Goal: Participate in discussion: Engage in conversation with other users on a specific topic

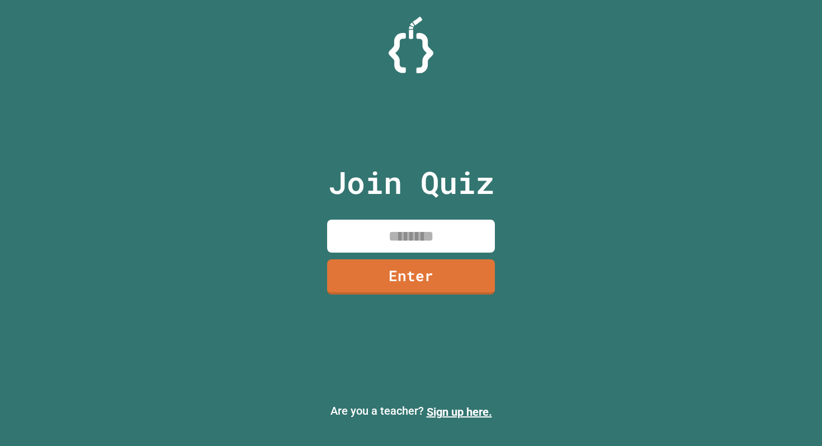
click at [366, 237] on input at bounding box center [411, 236] width 168 height 33
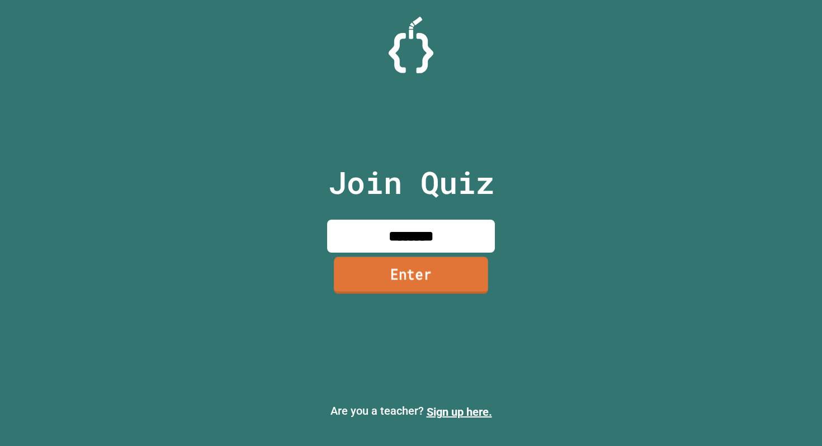
type input "********"
click at [434, 276] on link "Enter" at bounding box center [411, 275] width 154 height 37
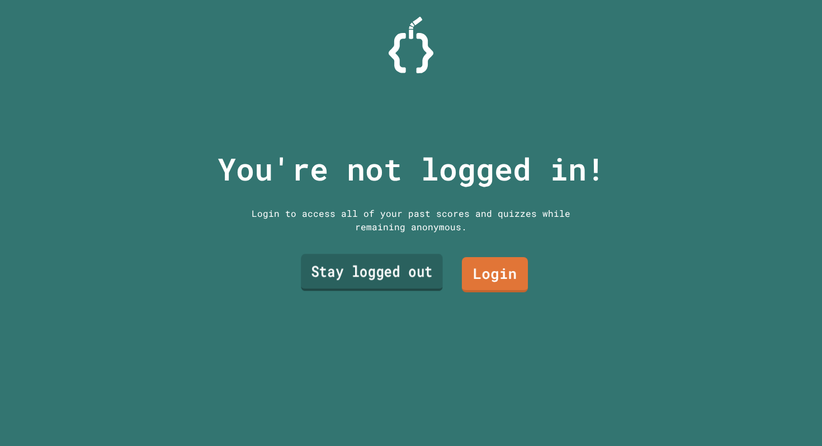
click at [416, 272] on link "Stay logged out" at bounding box center [372, 272] width 142 height 37
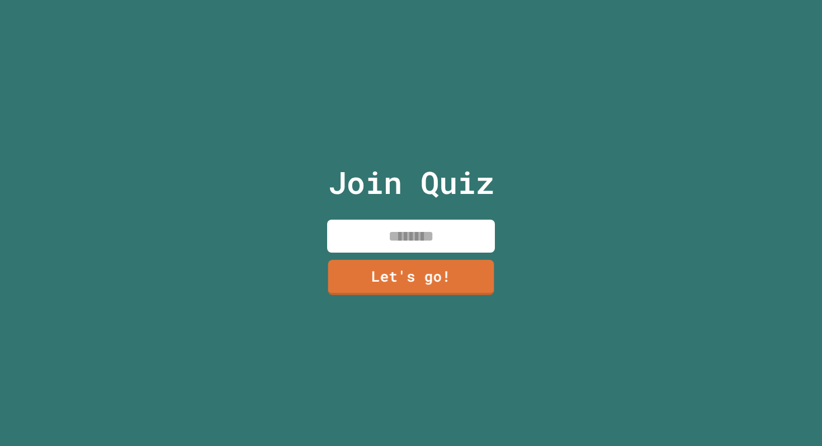
click at [419, 245] on input at bounding box center [411, 236] width 168 height 33
type input "*"
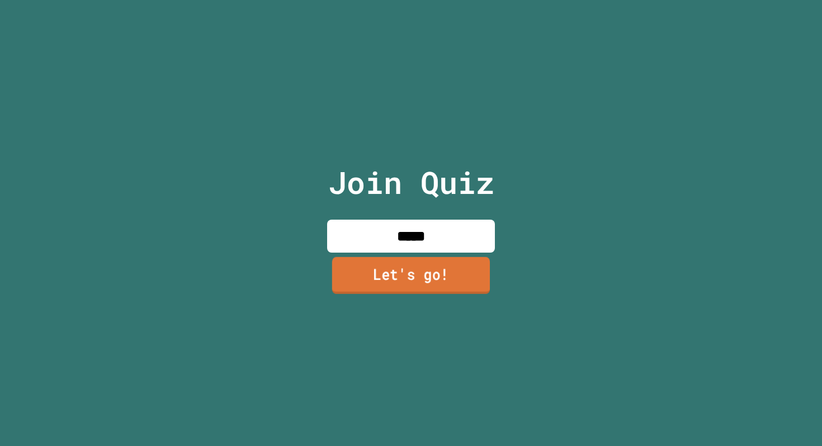
type input "*****"
click at [426, 284] on link "Let's go!" at bounding box center [410, 276] width 169 height 37
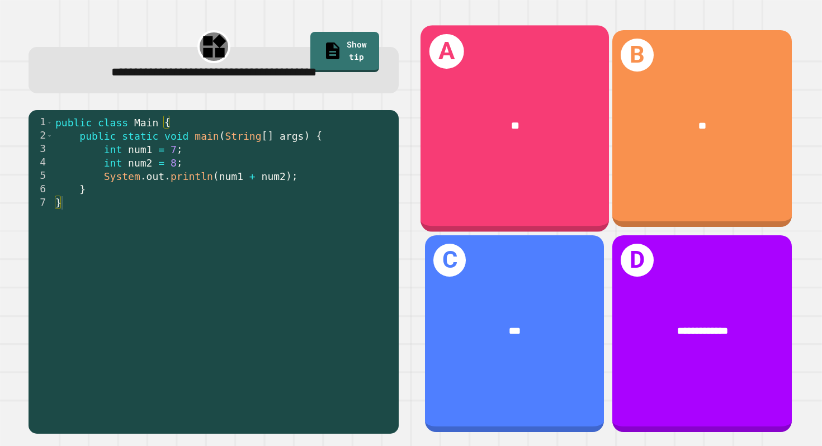
click at [555, 121] on div "**" at bounding box center [515, 126] width 146 height 16
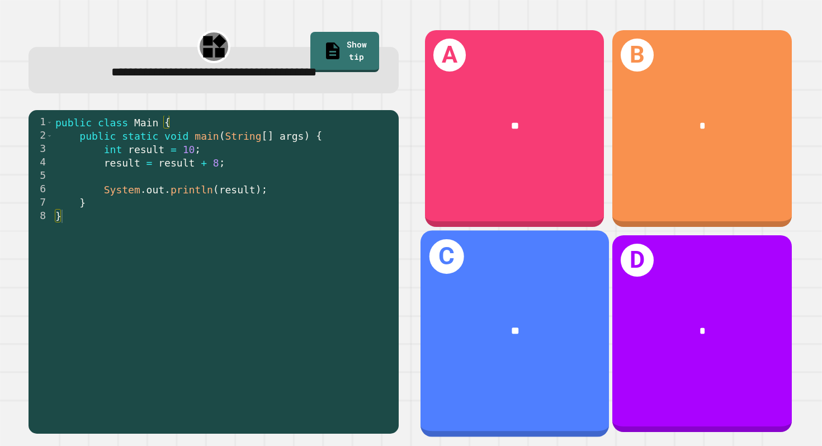
click at [487, 339] on div "**" at bounding box center [514, 331] width 188 height 58
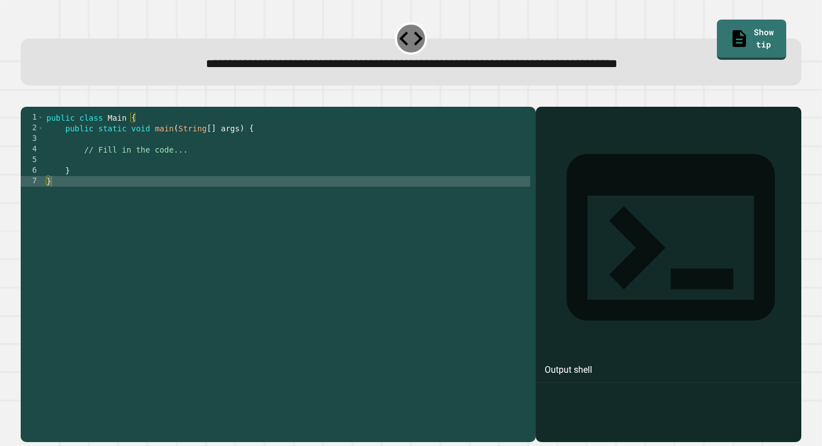
click at [124, 197] on div "public class Main { public static void main ( String [ ] args ) { // Fill in th…" at bounding box center [287, 271] width 486 height 319
click at [124, 184] on div "public class Main { public static void main ( String [ ] args ) { // Fill in th…" at bounding box center [287, 271] width 486 height 319
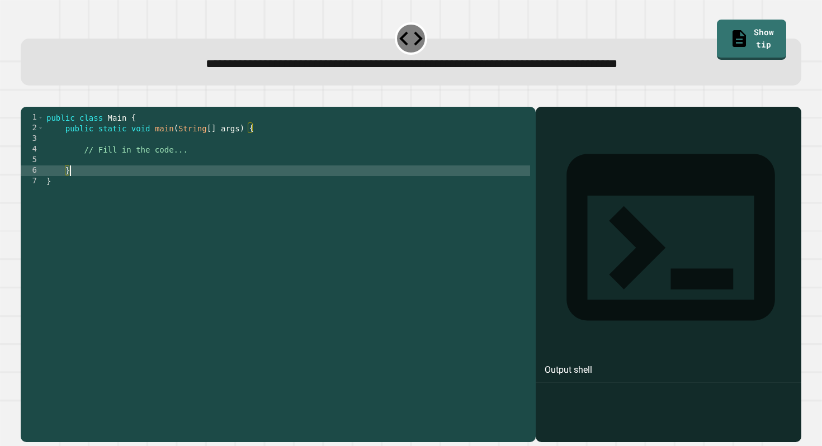
click at [208, 167] on div "public class Main { public static void main ( String [ ] args ) { // Fill in th…" at bounding box center [287, 271] width 486 height 319
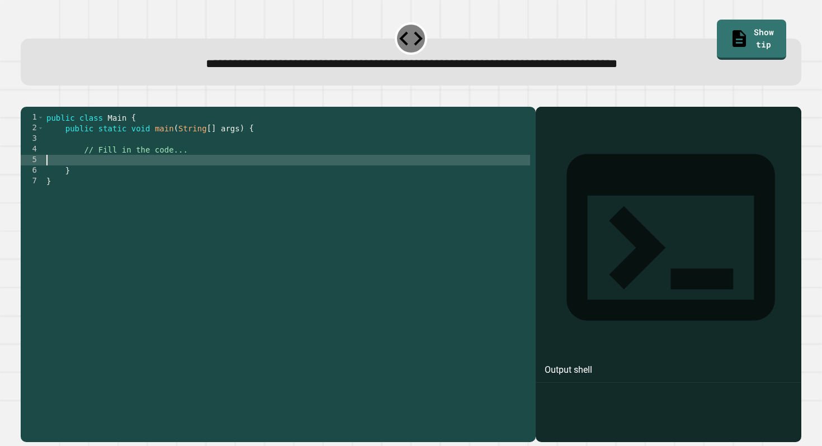
click at [202, 179] on div "public class Main { public static void main ( String [ ] args ) { // Fill in th…" at bounding box center [287, 271] width 486 height 319
click at [205, 170] on div "public class Main { public static void main ( String [ ] args ) { // Fill in th…" at bounding box center [287, 271] width 486 height 319
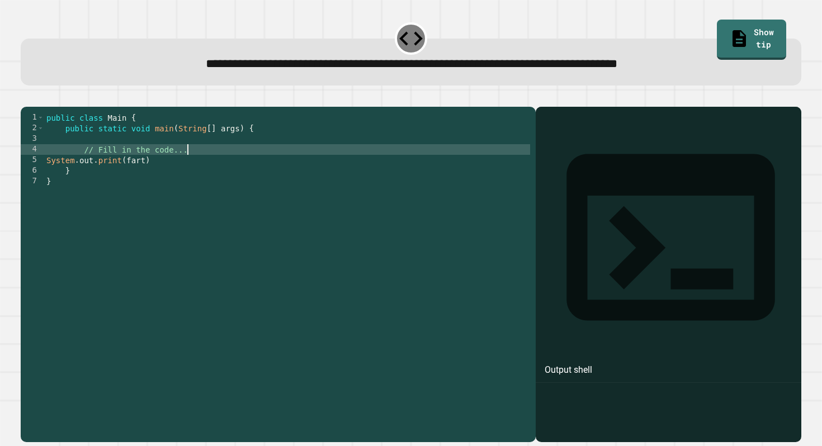
type textarea "**********"
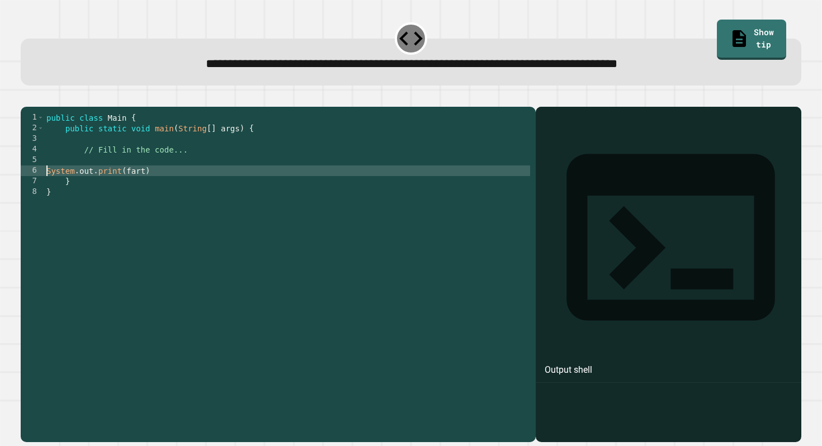
click at [46, 186] on div "public class Main { public static void main ( String [ ] args ) { // Fill in th…" at bounding box center [287, 271] width 486 height 319
type textarea "**********"
click at [104, 172] on div "public class Main { public static void main ( String [ ] args ) { // Fill in th…" at bounding box center [287, 271] width 486 height 319
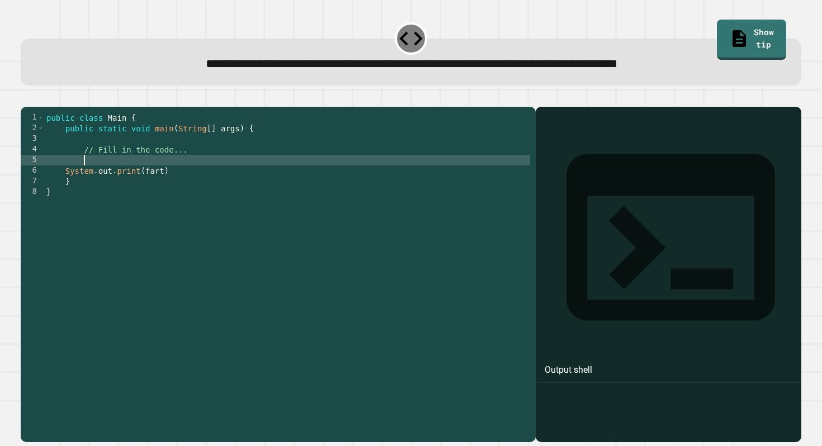
click at [65, 189] on div "public class Main { public static void main ( String [ ] args ) { // Fill in th…" at bounding box center [287, 271] width 486 height 319
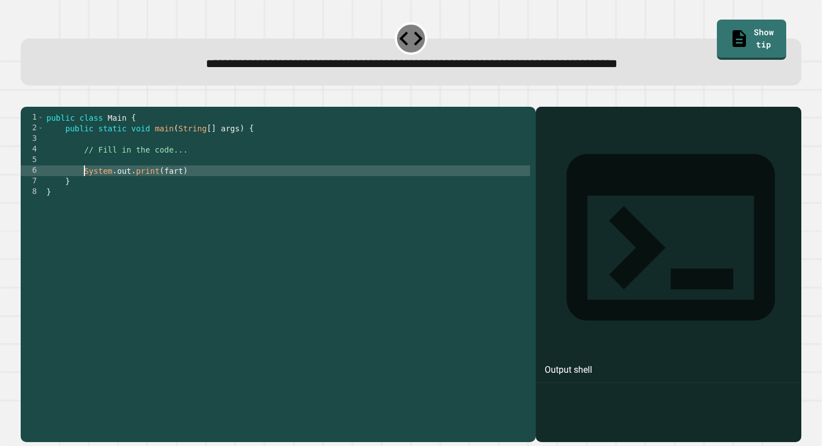
click at [201, 189] on div "public class Main { public static void main ( String [ ] args ) { // Fill in th…" at bounding box center [287, 271] width 486 height 319
type textarea "**********"
click at [192, 177] on div "public class Main { public static void main ( String [ ] args ) { // Fill in th…" at bounding box center [287, 271] width 486 height 319
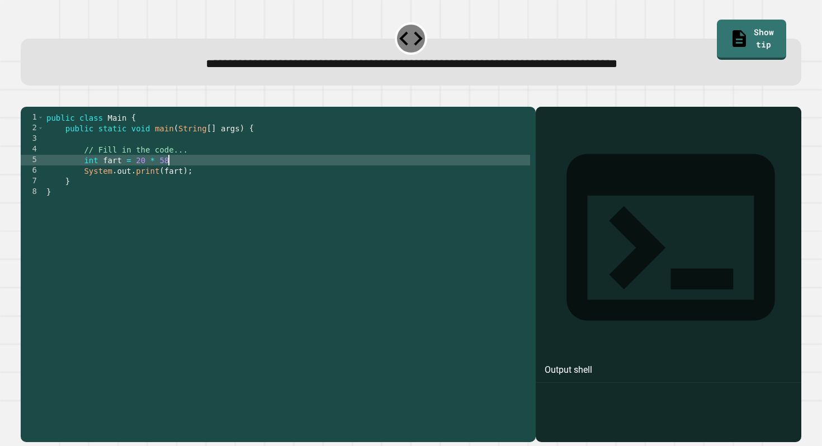
scroll to position [0, 8]
click at [72, 106] on div at bounding box center [411, 99] width 781 height 13
click at [202, 189] on div "public class Main { public static void main ( String [ ] args ) { // Fill in th…" at bounding box center [287, 271] width 486 height 319
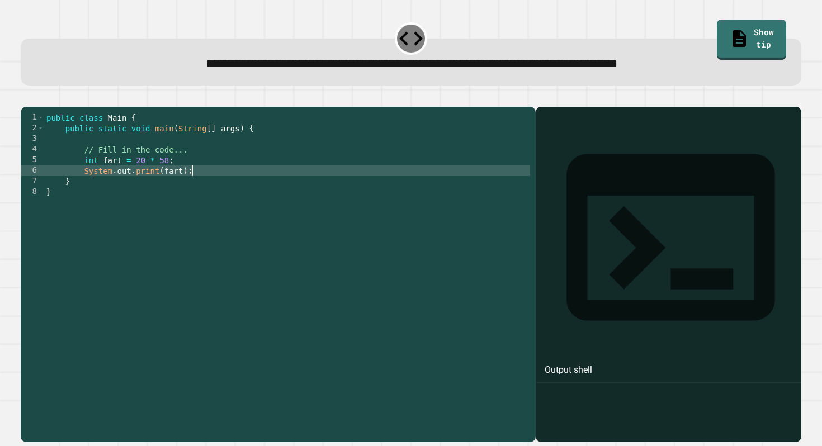
click at [74, 103] on div at bounding box center [411, 99] width 781 height 13
click at [49, 98] on icon "button" at bounding box center [49, 98] width 0 height 0
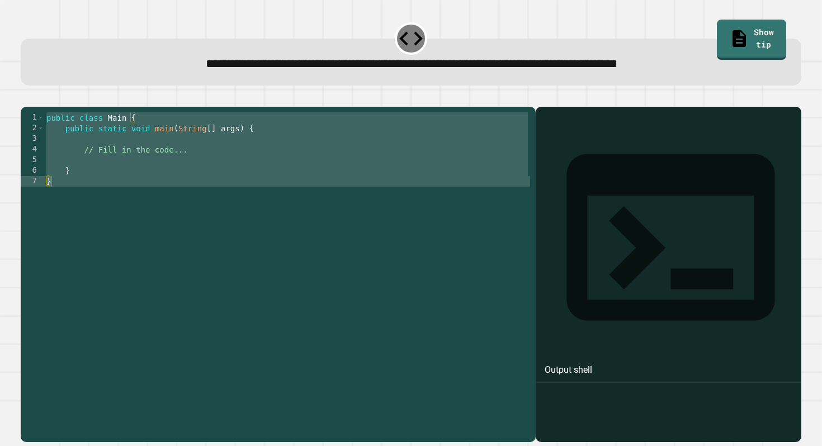
click at [75, 107] on div at bounding box center [411, 99] width 781 height 13
click at [657, 185] on div at bounding box center [668, 290] width 255 height 302
click at [123, 190] on div "public class Main { public static void main ( String [ ] args ) { // Fill in th…" at bounding box center [287, 271] width 486 height 319
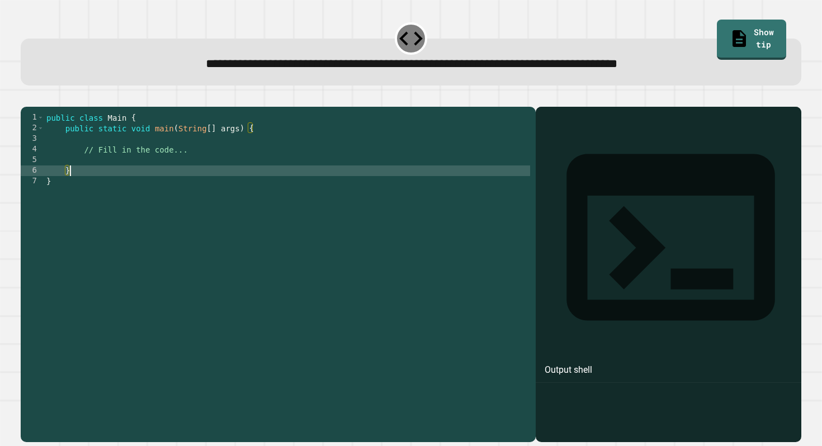
click at [194, 169] on div "public class Main { public static void main ( String [ ] args ) { // Fill in th…" at bounding box center [287, 271] width 486 height 319
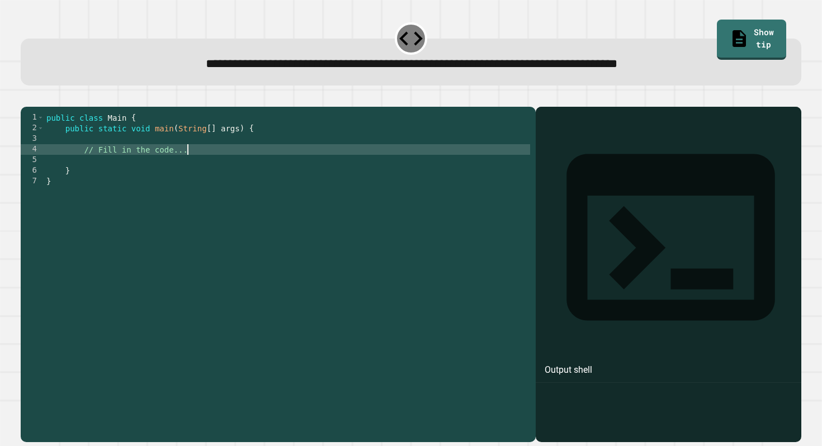
click at [135, 187] on div "public class Main { public static void main ( String [ ] args ) { // Fill in th…" at bounding box center [287, 271] width 486 height 319
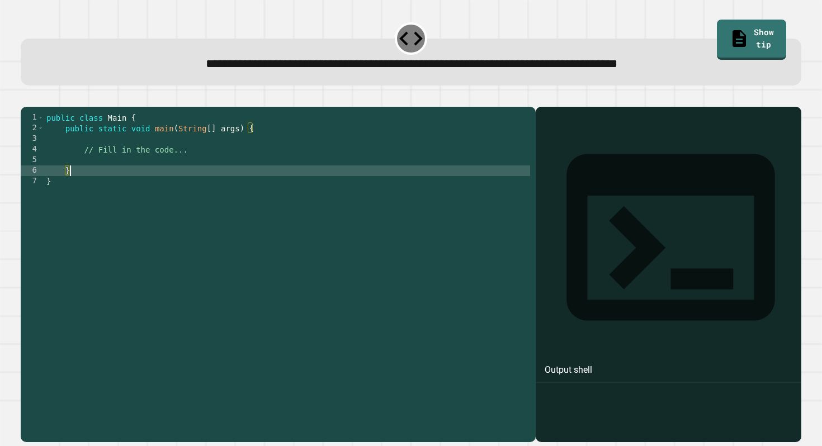
click at [139, 177] on div "public class Main { public static void main ( String [ ] args ) { // Fill in th…" at bounding box center [287, 271] width 486 height 319
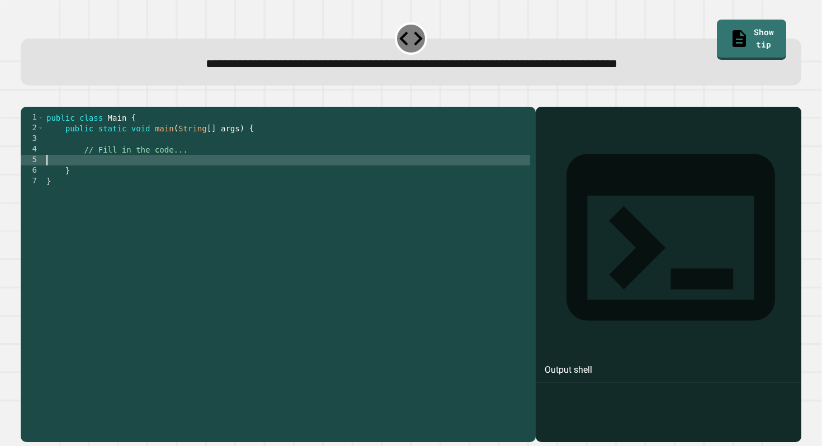
scroll to position [0, 0]
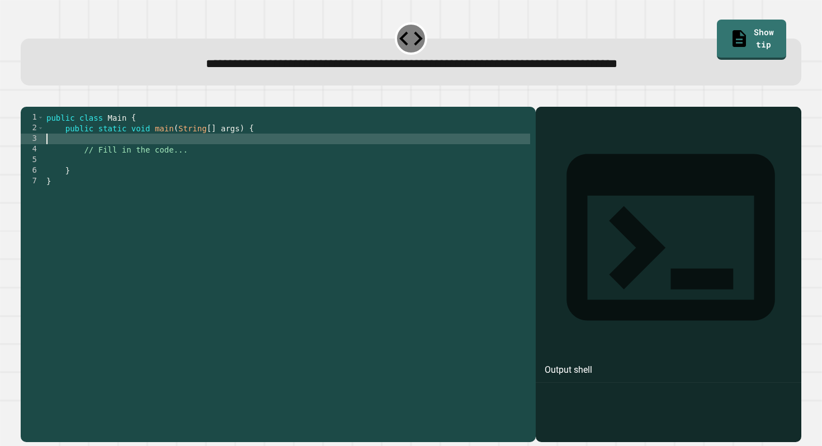
click at [196, 158] on div "public class Main { public static void main ( String [ ] args ) { // Fill in th…" at bounding box center [287, 271] width 486 height 319
click at [199, 165] on div "public class Main { public static void main ( String [ ] args ) { // Fill in th…" at bounding box center [287, 271] width 486 height 319
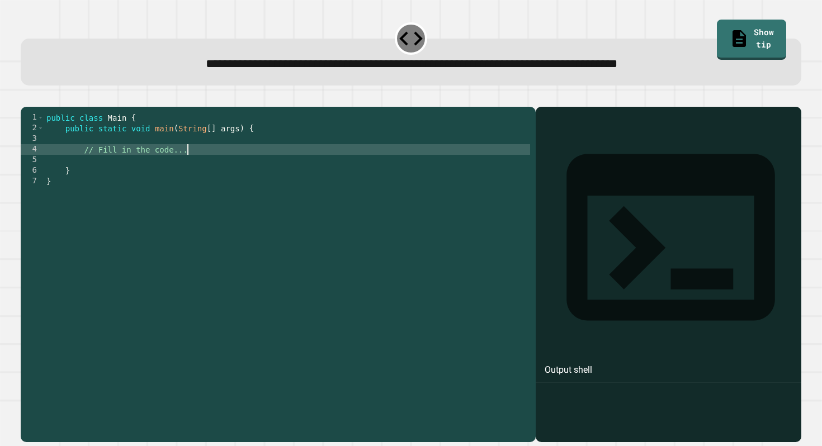
type textarea "**********"
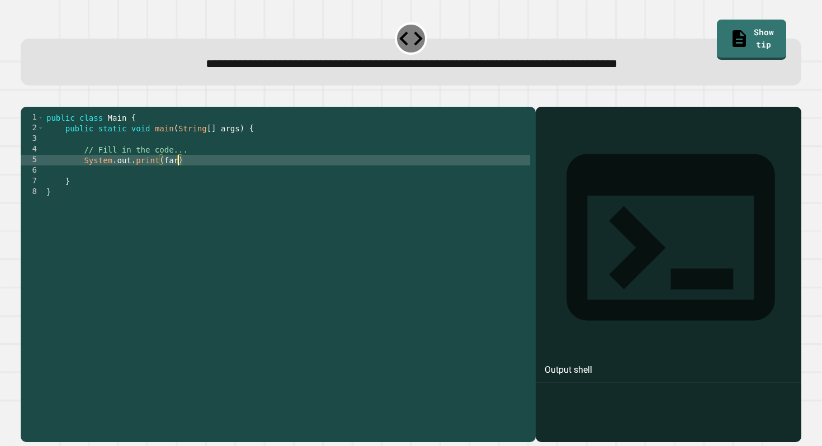
scroll to position [0, 9]
click at [210, 169] on div "public class Main { public static void main ( String [ ] args ) { // Fill in th…" at bounding box center [287, 271] width 486 height 319
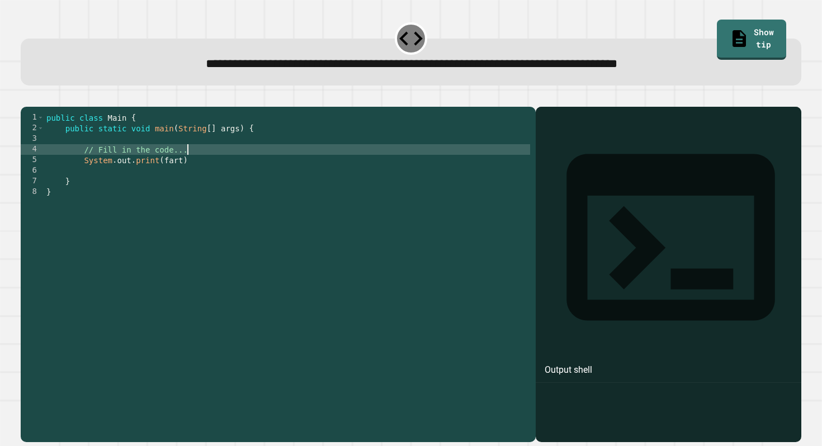
type textarea "**********"
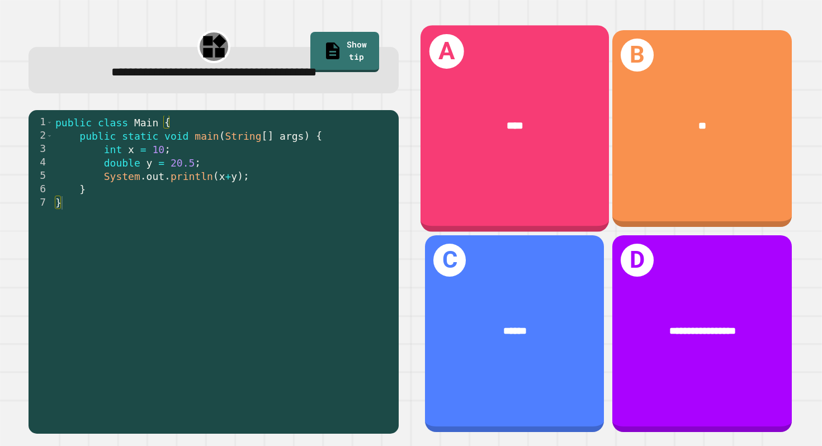
click at [510, 129] on span "****" at bounding box center [514, 125] width 16 height 11
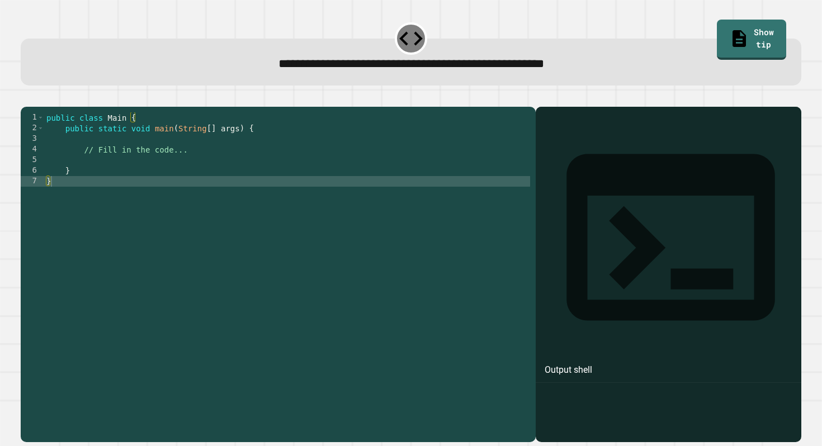
click at [208, 163] on div "public class Main { public static void main ( String [ ] args ) { // Fill in th…" at bounding box center [287, 271] width 486 height 319
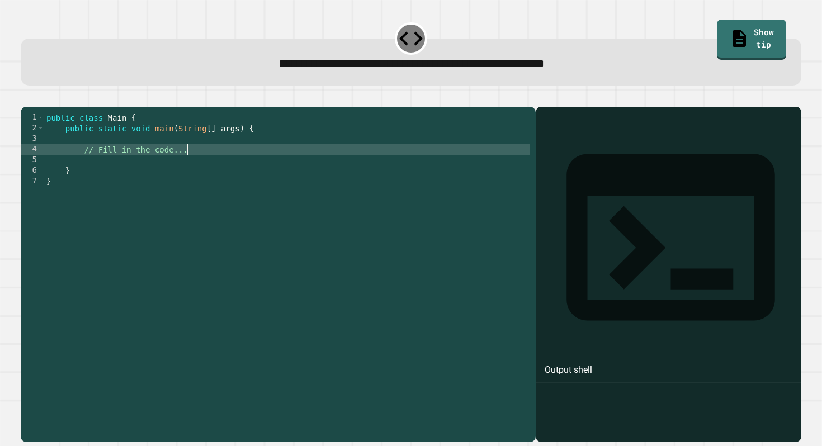
type textarea "**********"
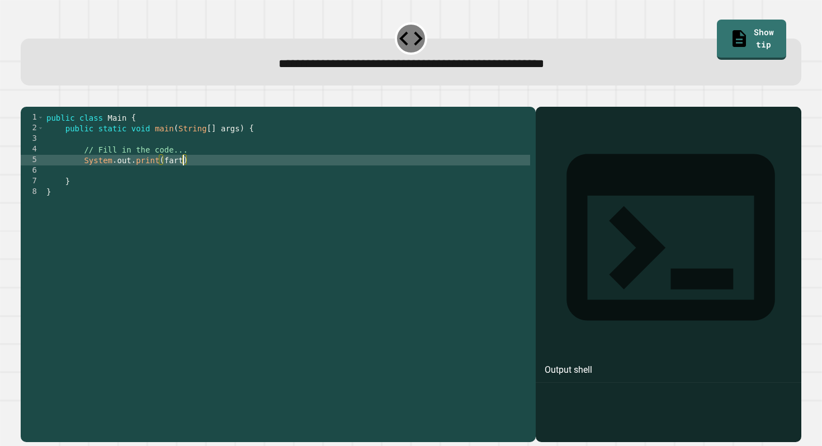
scroll to position [0, 9]
click at [219, 165] on div "public class Main { public static void main ( String [ ] args ) { // Fill in th…" at bounding box center [287, 271] width 486 height 319
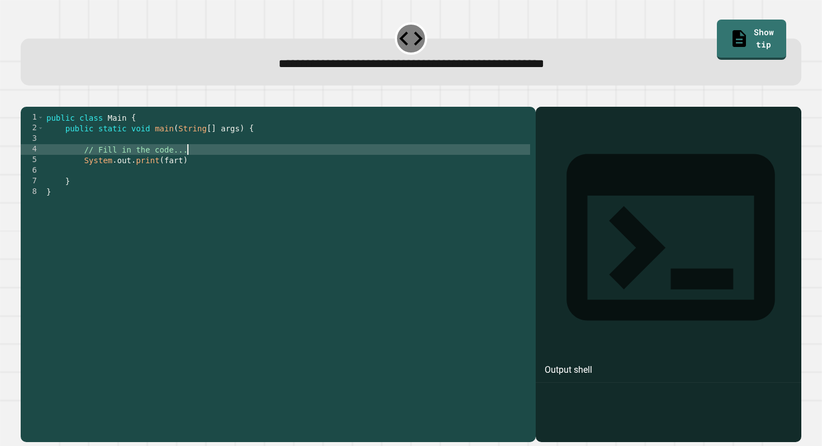
type textarea "**********"
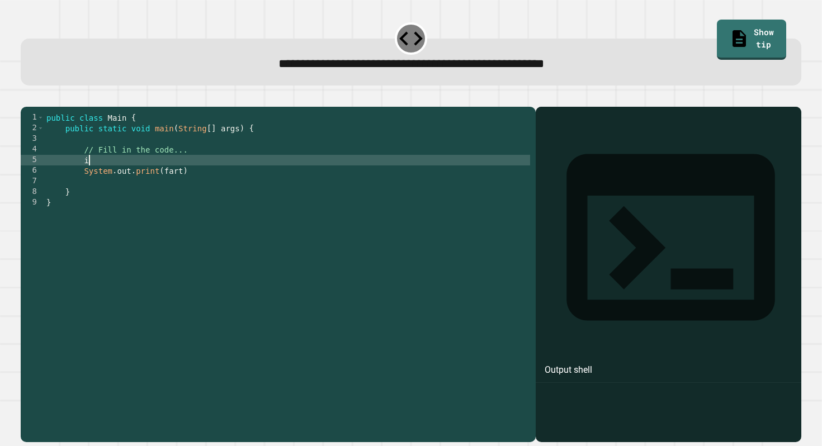
scroll to position [0, 3]
type textarea "*"
click at [211, 189] on div "public class Main { public static void main ( String [ ] args ) { // Fill in th…" at bounding box center [287, 271] width 486 height 319
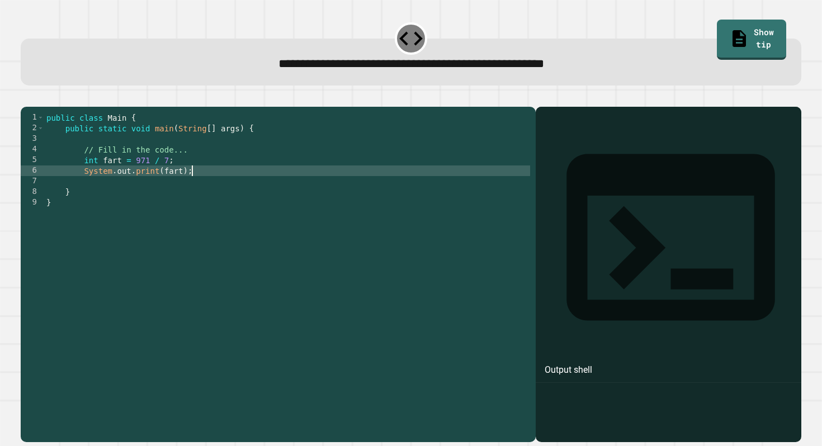
click at [217, 178] on div "public class Main { public static void main ( String [ ] args ) { // Fill in th…" at bounding box center [287, 271] width 486 height 319
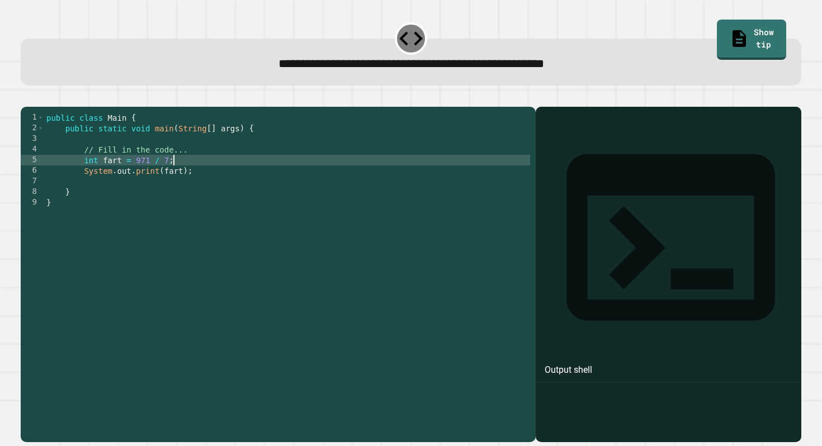
click at [163, 177] on div "public class Main { public static void main ( String [ ] args ) { // Fill in th…" at bounding box center [287, 271] width 486 height 319
click at [153, 180] on div "public class Main { public static void main ( String [ ] args ) { // Fill in th…" at bounding box center [287, 271] width 486 height 319
click at [169, 178] on div "public class Main { public static void main ( String [ ] args ) { // Fill in th…" at bounding box center [287, 271] width 486 height 319
click at [240, 145] on div "public class Main { public static void main ( String [ ] args ) { // Fill in th…" at bounding box center [287, 271] width 486 height 319
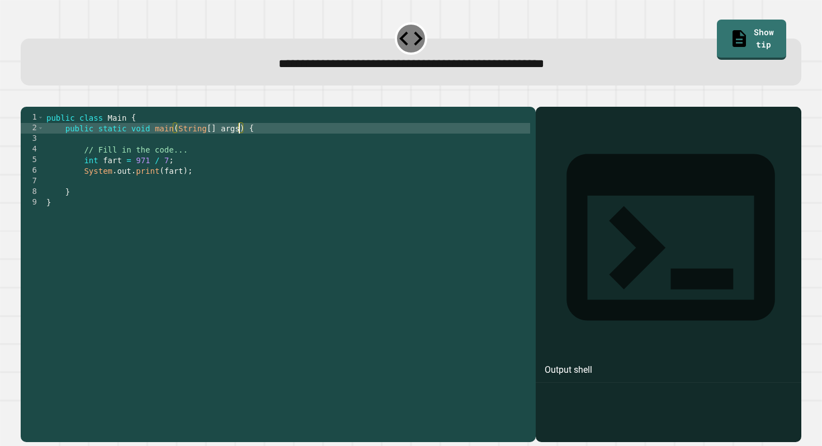
click at [177, 190] on div "public class Main { public static void main ( String [ ] args ) { // Fill in th…" at bounding box center [287, 271] width 486 height 319
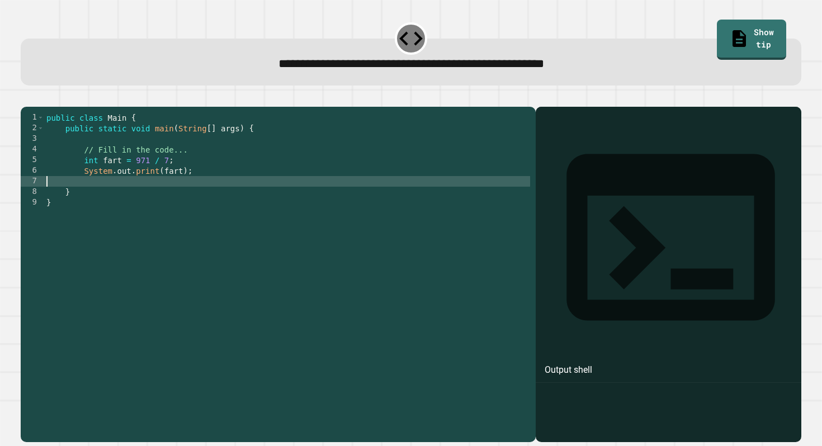
click at [167, 203] on div "public class Main { public static void main ( String [ ] args ) { // Fill in th…" at bounding box center [287, 271] width 486 height 319
click at [169, 210] on div "public class Main { public static void main ( String [ ] args ) { // Fill in th…" at bounding box center [287, 271] width 486 height 319
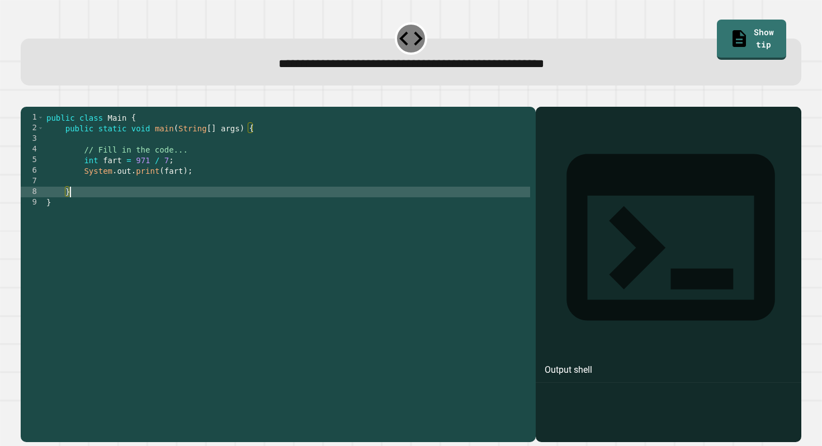
click at [183, 171] on div "public class Main { public static void main ( String [ ] args ) { // Fill in th…" at bounding box center [287, 271] width 486 height 319
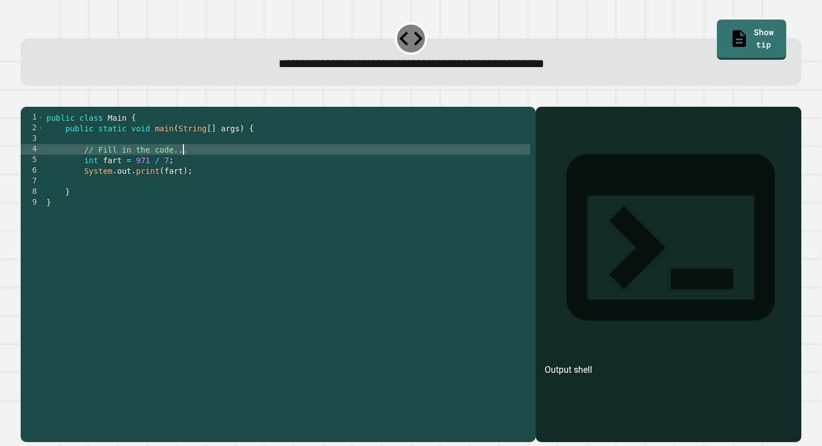
click at [212, 167] on div "public class Main { public static void main ( String [ ] args ) { // Fill in th…" at bounding box center [287, 271] width 486 height 319
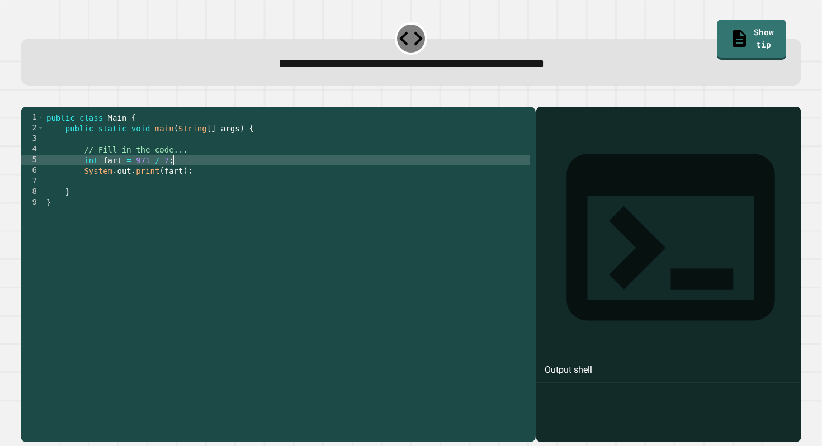
drag, startPoint x: 215, startPoint y: 172, endPoint x: 181, endPoint y: 168, distance: 34.3
click at [181, 168] on div "public class Main { public static void main ( String [ ] args ) { // Fill in th…" at bounding box center [287, 271] width 486 height 319
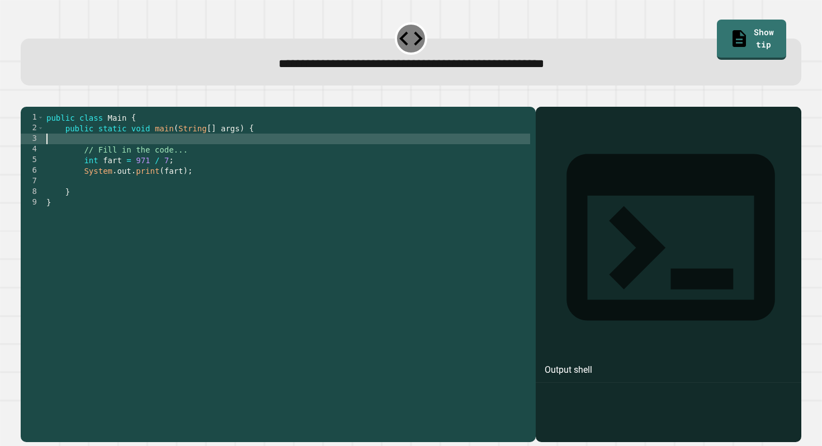
click at [198, 159] on div "public class Main { public static void main ( String [ ] args ) { // Fill in th…" at bounding box center [287, 271] width 486 height 319
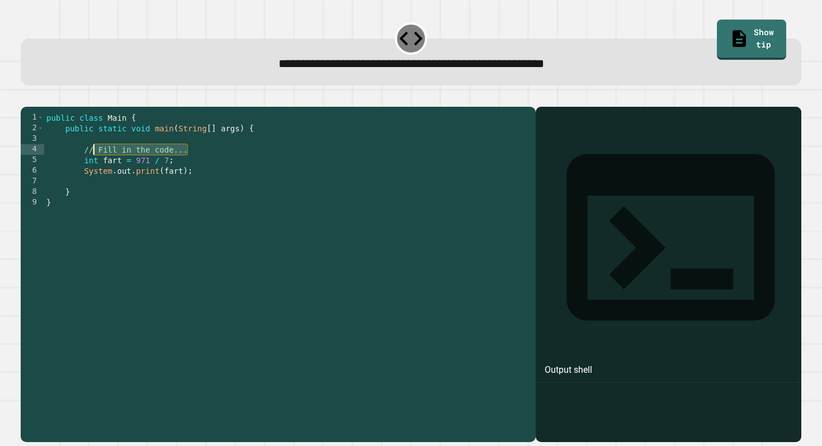
drag, startPoint x: 208, startPoint y: 169, endPoint x: 88, endPoint y: 163, distance: 120.9
click at [88, 163] on div "public class Main { public static void main ( String [ ] args ) { // Fill in th…" at bounding box center [287, 271] width 486 height 319
click at [107, 170] on div "public class Main { public static void main ( String [ ] args ) { // Fill in th…" at bounding box center [287, 271] width 486 height 319
click at [121, 180] on div "public class Main { public static void main ( String [ ] args ) { // Fill in th…" at bounding box center [287, 271] width 486 height 319
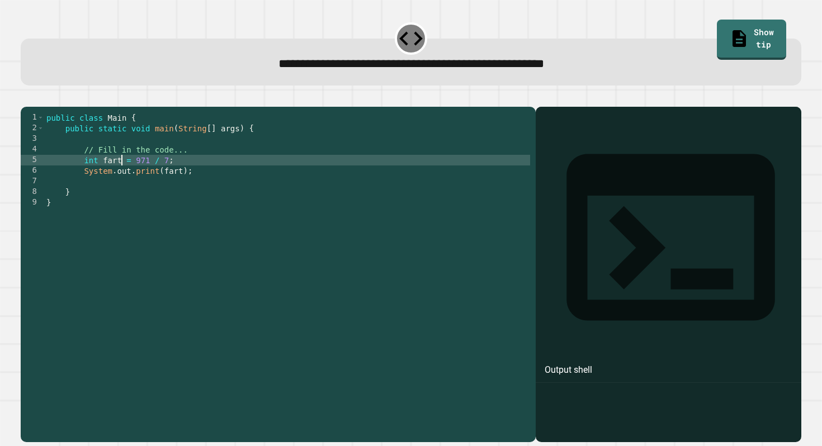
click at [157, 181] on div "public class Main { public static void main ( String [ ] args ) { // Fill in th…" at bounding box center [287, 271] width 486 height 319
click at [183, 188] on div "public class Main { public static void main ( String [ ] args ) { // Fill in th…" at bounding box center [287, 271] width 486 height 319
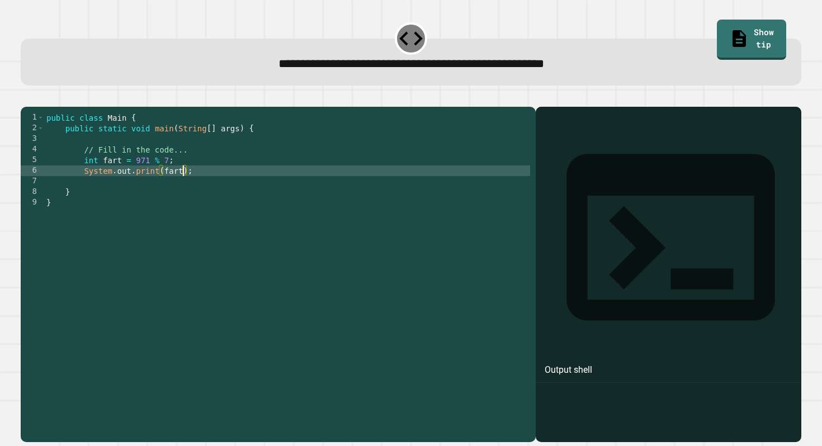
click at [169, 183] on div "public class Main { public static void main ( String [ ] args ) { // Fill in th…" at bounding box center [287, 271] width 486 height 319
click at [160, 187] on div "public class Main { public static void main ( String [ ] args ) { // Fill in th…" at bounding box center [287, 271] width 486 height 319
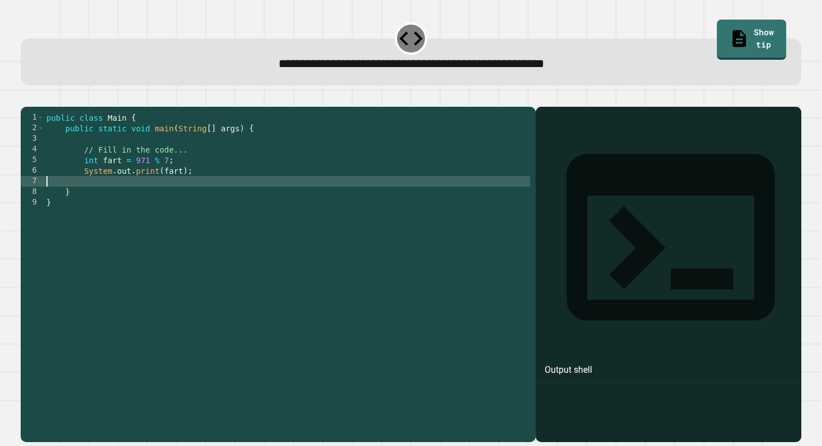
click at [194, 193] on div "public class Main { public static void main ( String [ ] args ) { // Fill in th…" at bounding box center [287, 271] width 486 height 319
click at [195, 188] on div "public class Main { public static void main ( String [ ] args ) { // Fill in th…" at bounding box center [287, 271] width 486 height 319
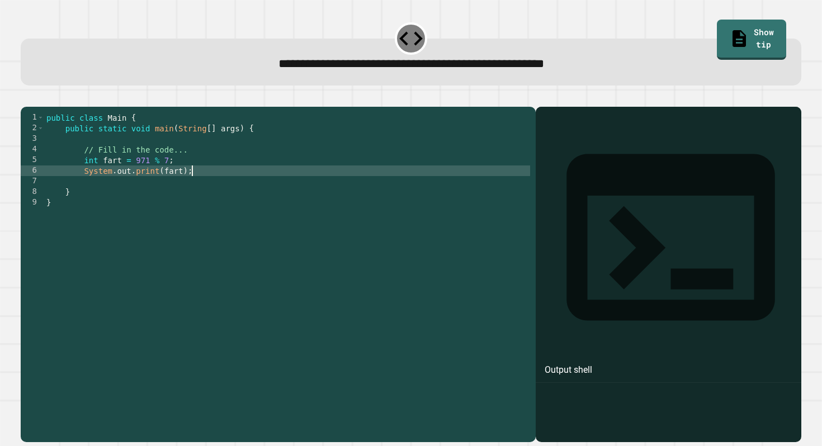
type textarea "**********"
click at [71, 102] on div at bounding box center [411, 99] width 781 height 13
click at [37, 106] on icon "button" at bounding box center [34, 105] width 6 height 8
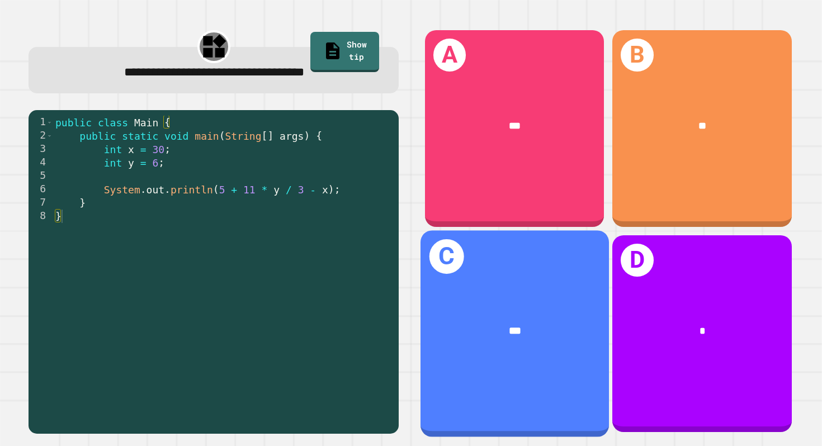
click at [465, 324] on div "***" at bounding box center [515, 331] width 146 height 16
